Goal: Complete application form: Complete application form

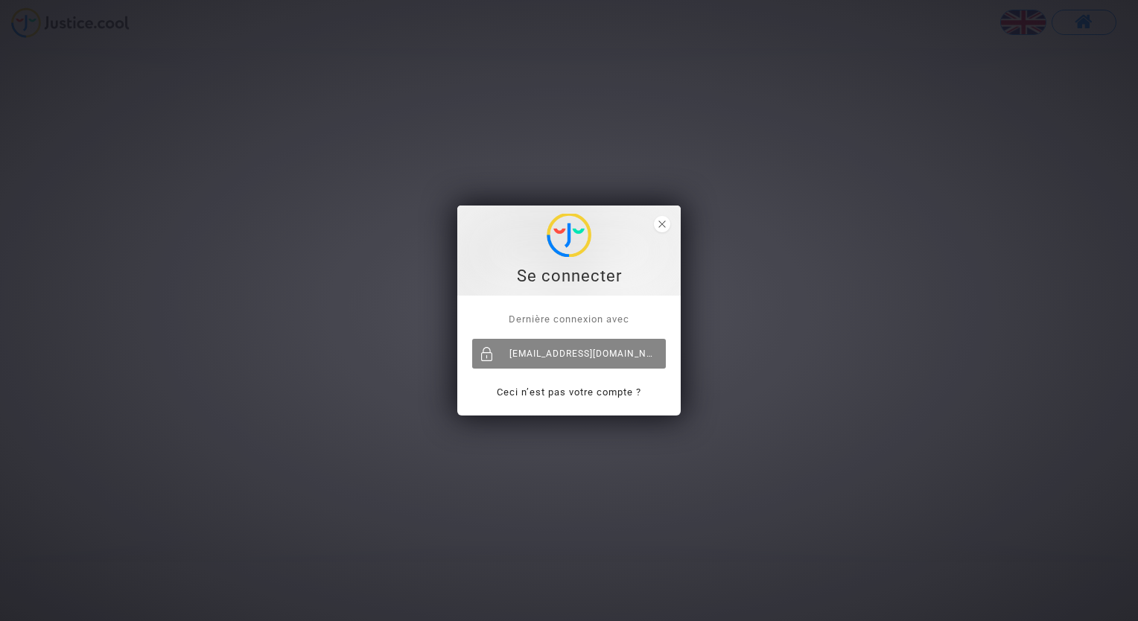
click at [542, 353] on div "[EMAIL_ADDRESS][DOMAIN_NAME]" at bounding box center [569, 354] width 194 height 30
click at [573, 350] on div "[EMAIL_ADDRESS][DOMAIN_NAME]" at bounding box center [569, 354] width 194 height 30
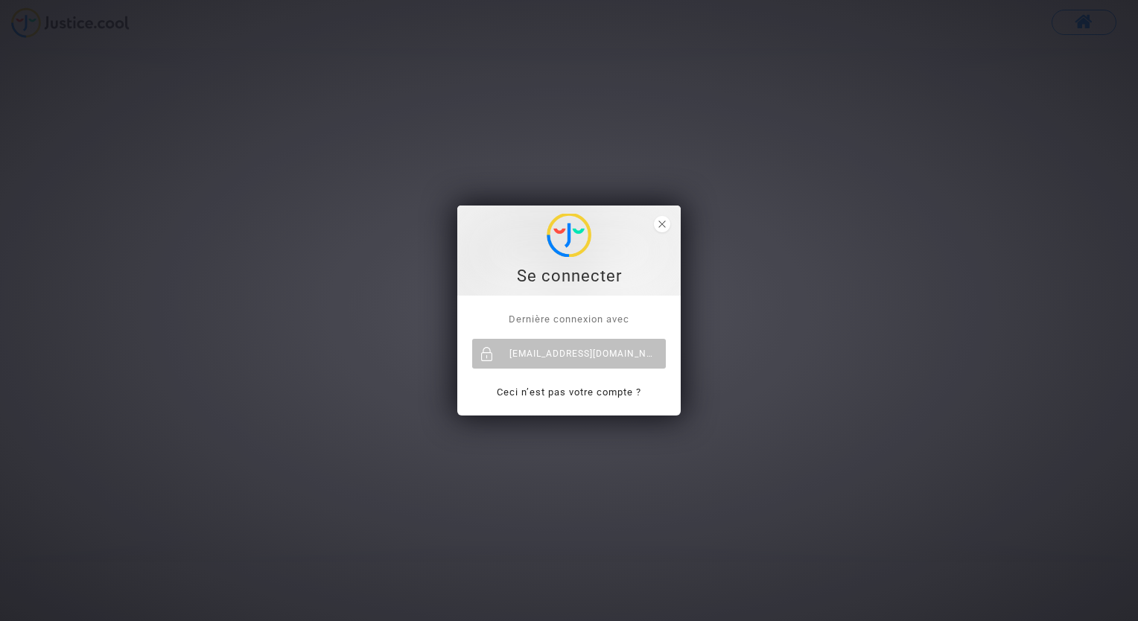
click at [573, 350] on div "[EMAIL_ADDRESS][DOMAIN_NAME]" at bounding box center [569, 354] width 194 height 30
drag, startPoint x: 0, startPoint y: 0, endPoint x: 573, endPoint y: 350, distance: 671.0
click at [573, 350] on div "[EMAIL_ADDRESS][DOMAIN_NAME]" at bounding box center [569, 354] width 194 height 30
click at [1096, 27] on div "Se connecter Dernière connexion avec [EMAIL_ADDRESS][DOMAIN_NAME] Ceci n’est pa…" at bounding box center [569, 310] width 1138 height 621
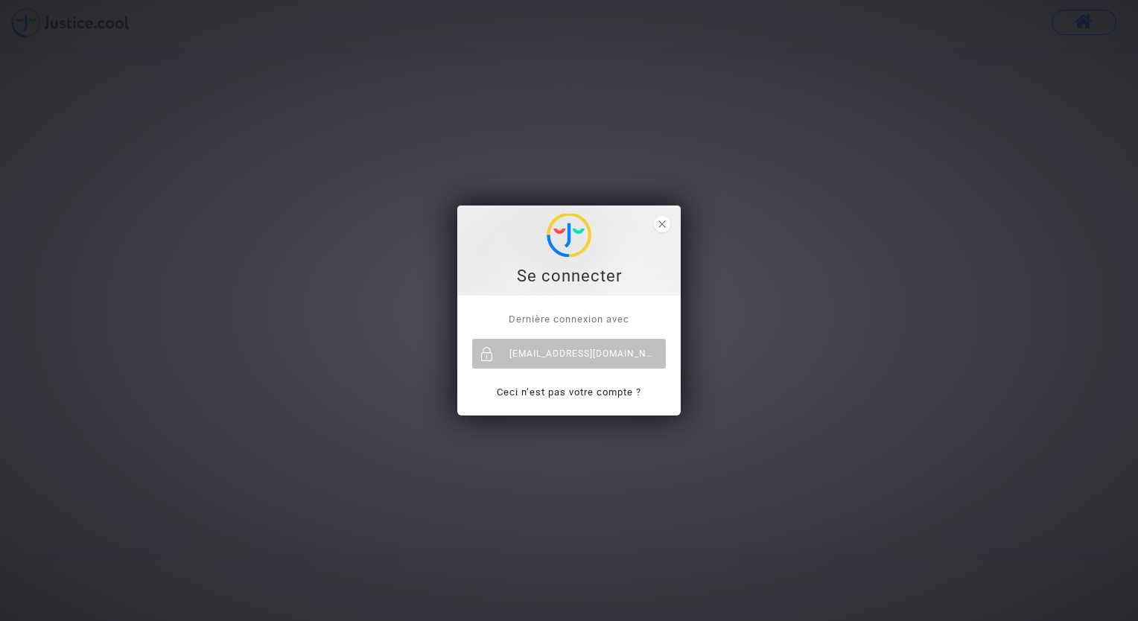
drag, startPoint x: 1024, startPoint y: 0, endPoint x: 368, endPoint y: 52, distance: 658.7
click at [368, 52] on div "Se connecter Dernière connexion avec [EMAIL_ADDRESS][DOMAIN_NAME] Ceci n’est pa…" at bounding box center [569, 310] width 1138 height 621
